Goal: Book appointment/travel/reservation

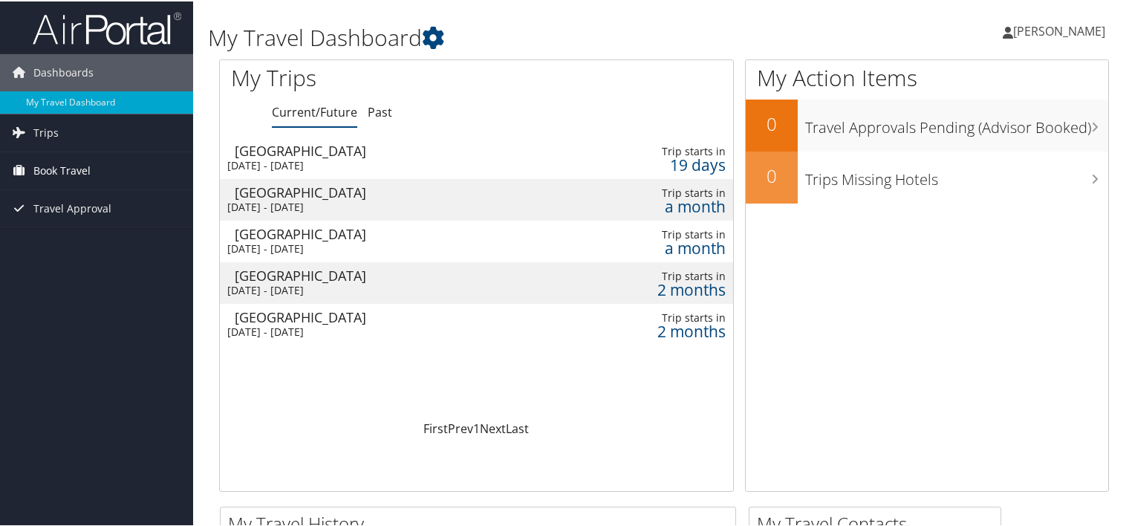
click at [74, 172] on span "Book Travel" at bounding box center [61, 169] width 57 height 37
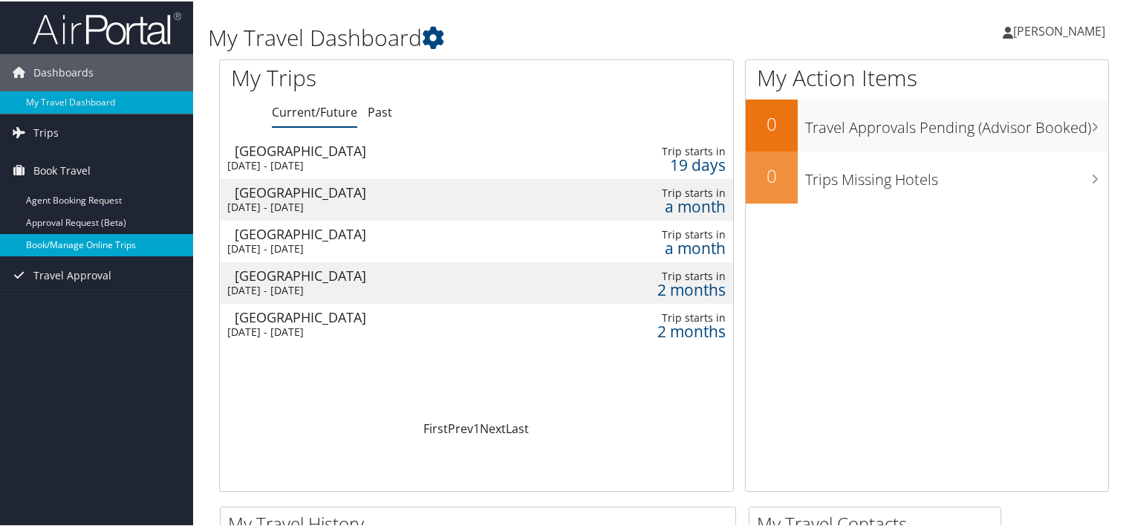
click at [94, 241] on link "Book/Manage Online Trips" at bounding box center [96, 243] width 193 height 22
